Goal: Navigation & Orientation: Find specific page/section

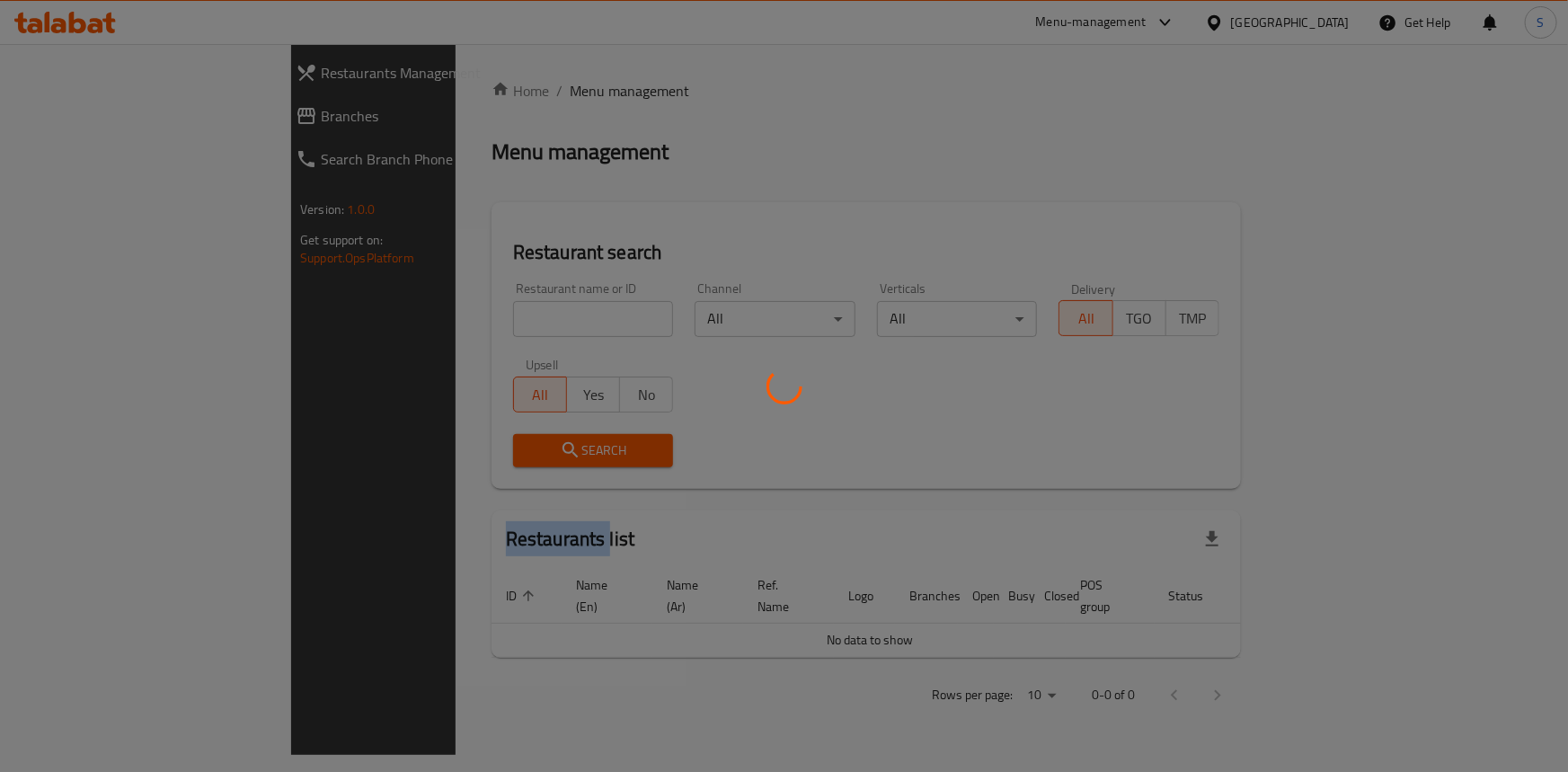
click at [1120, 25] on div at bounding box center [784, 386] width 1568 height 772
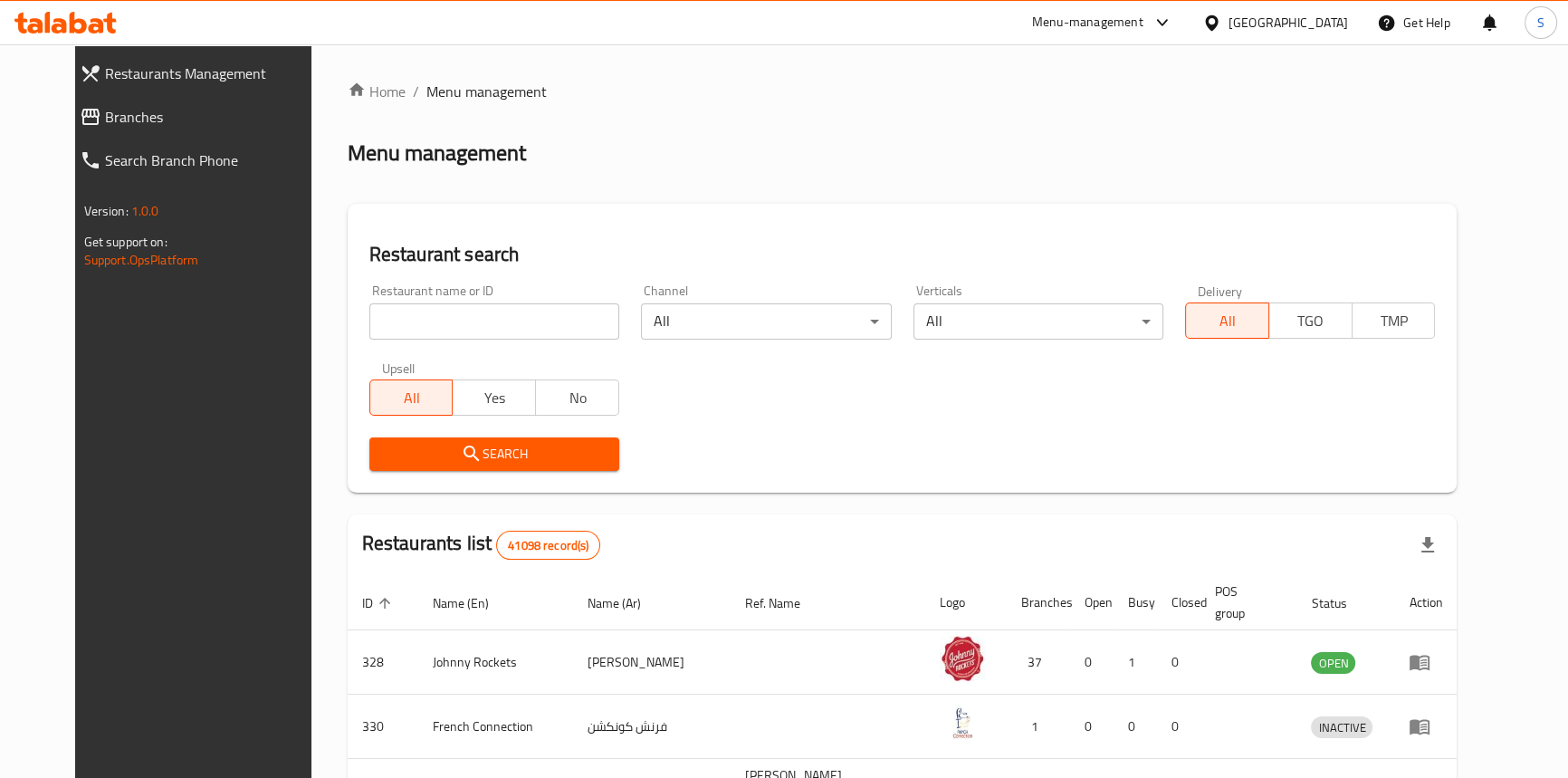
click at [1128, 25] on div "Menu-management" at bounding box center [1087, 23] width 111 height 22
click at [1076, 152] on div "Restaurant-Management" at bounding box center [1038, 157] width 271 height 41
click at [1090, 21] on div "Menu-management" at bounding box center [1087, 23] width 111 height 22
click at [1029, 203] on div "Vendor Portal Radmin" at bounding box center [978, 201] width 121 height 20
click at [1101, 27] on div "Menu-management" at bounding box center [1087, 23] width 111 height 22
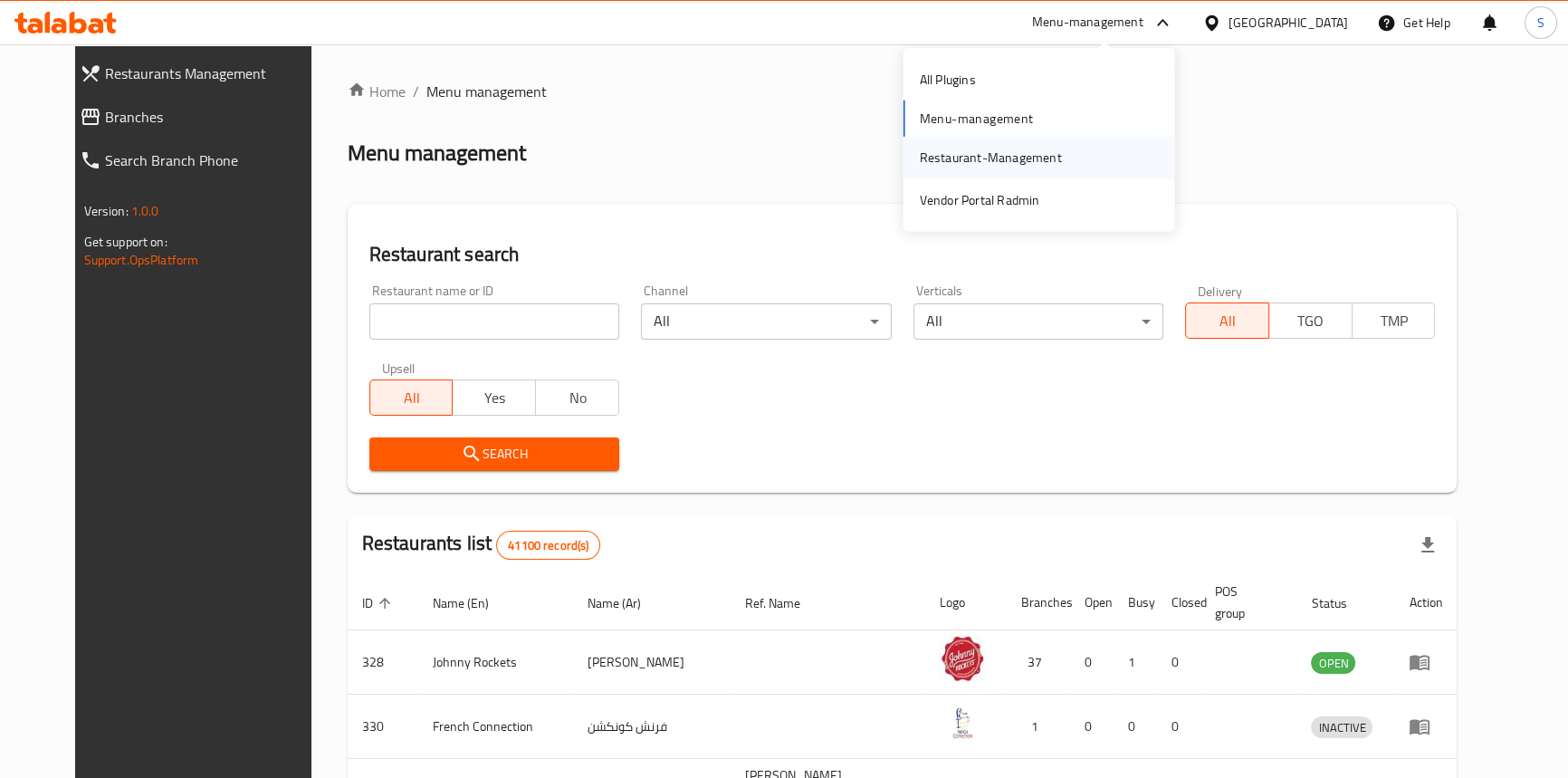
click at [1057, 150] on div "Restaurant-Management" at bounding box center [989, 157] width 142 height 20
